Goal: Task Accomplishment & Management: Use online tool/utility

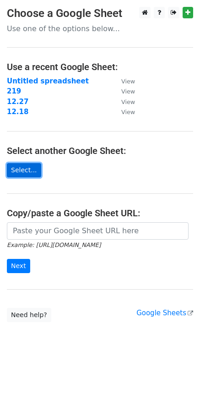
click at [25, 173] on link "Select..." at bounding box center [24, 170] width 34 height 14
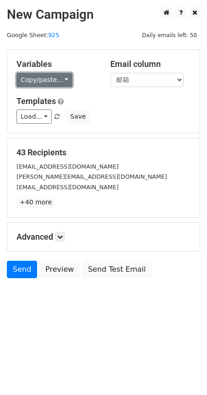
click at [65, 81] on link "Copy/paste..." at bounding box center [45, 80] width 56 height 14
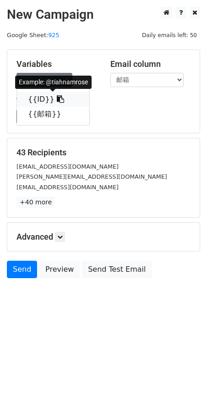
click at [57, 100] on icon at bounding box center [60, 98] width 7 height 7
